Goal: Task Accomplishment & Management: Manage account settings

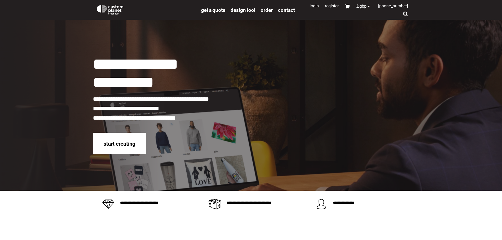
click at [312, 6] on link "Login" at bounding box center [314, 5] width 9 height 5
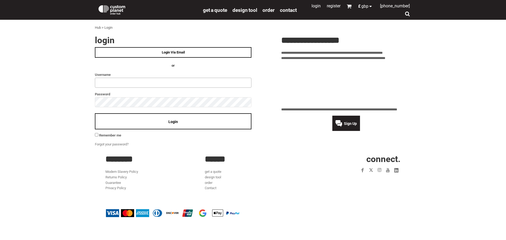
click at [111, 82] on input "text" at bounding box center [173, 83] width 157 height 10
type input "**********"
click at [174, 124] on div "Login" at bounding box center [173, 121] width 157 height 16
